Goal: Task Accomplishment & Management: Manage account settings

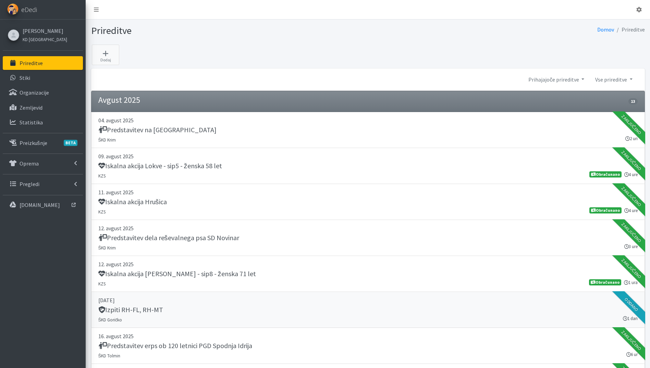
click at [315, 308] on div "Izpiti RH-FL, RH-MT" at bounding box center [367, 310] width 539 height 10
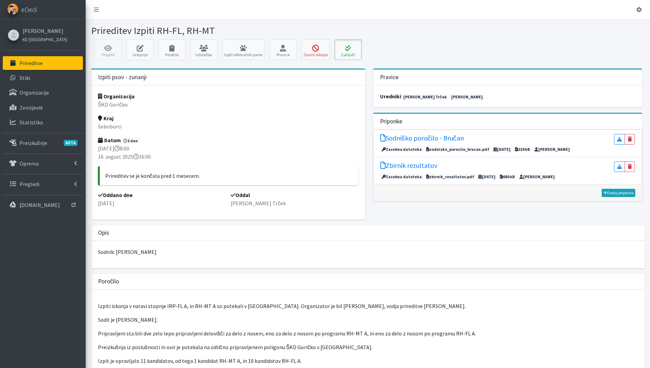
click at [351, 49] on icon at bounding box center [347, 48] width 23 height 7
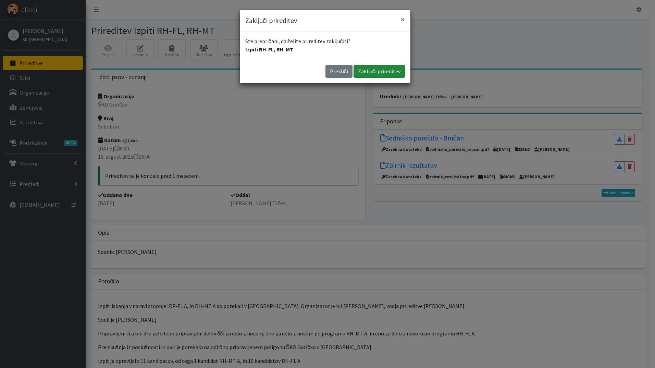
drag, startPoint x: 366, startPoint y: 65, endPoint x: 370, endPoint y: 72, distance: 7.4
click at [367, 66] on button "Zaključi prireditev" at bounding box center [378, 71] width 51 height 13
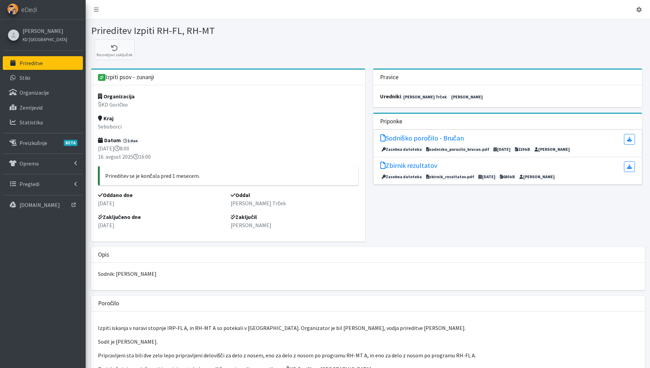
click at [53, 66] on link "Prireditve" at bounding box center [43, 63] width 80 height 14
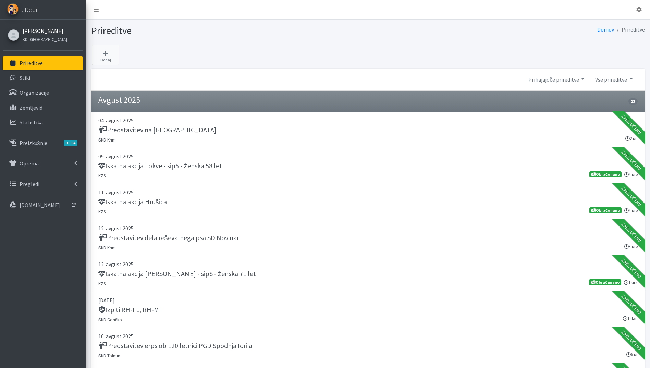
click at [39, 27] on link "[PERSON_NAME]" at bounding box center [45, 31] width 45 height 8
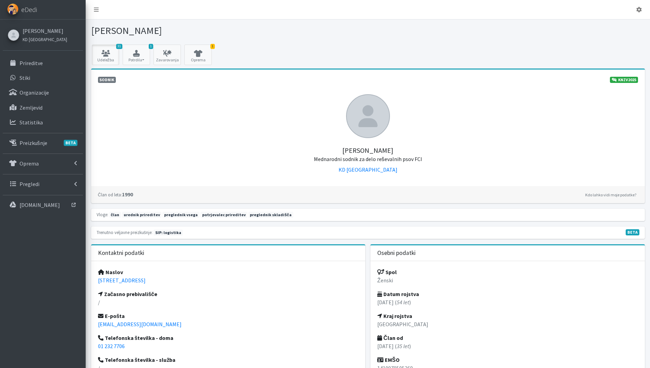
click at [113, 52] on icon at bounding box center [105, 53] width 23 height 7
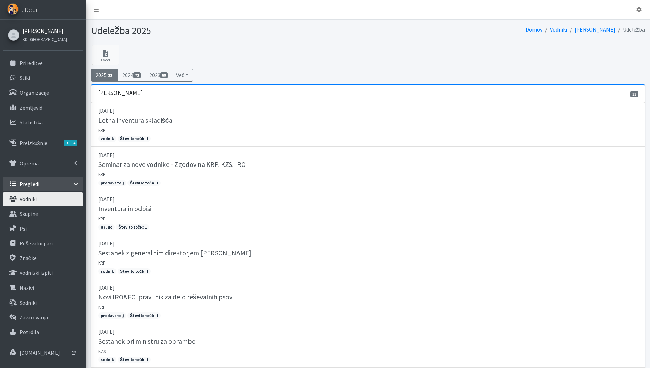
click at [32, 31] on link "[PERSON_NAME]" at bounding box center [45, 31] width 45 height 8
